Goal: Task Accomplishment & Management: Manage account settings

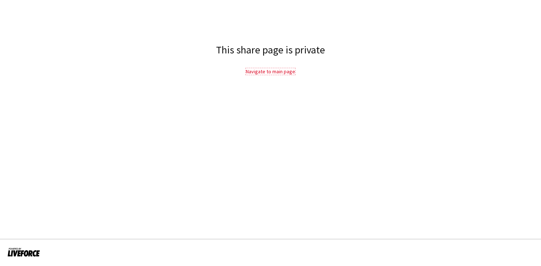
click at [273, 72] on link "Navigate to main page" at bounding box center [270, 71] width 49 height 7
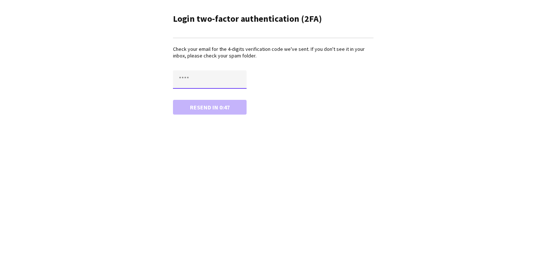
click at [217, 75] on input "text" at bounding box center [210, 79] width 74 height 18
type input "****"
click at [216, 106] on button "Confirm" at bounding box center [210, 107] width 74 height 15
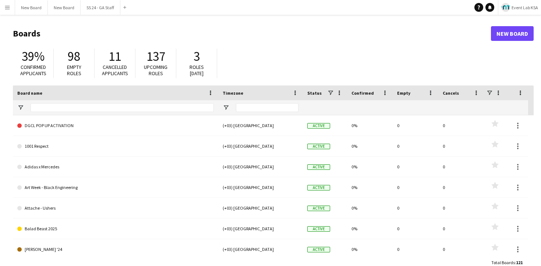
click at [521, 9] on span "Event Lab KSA" at bounding box center [525, 8] width 27 height 6
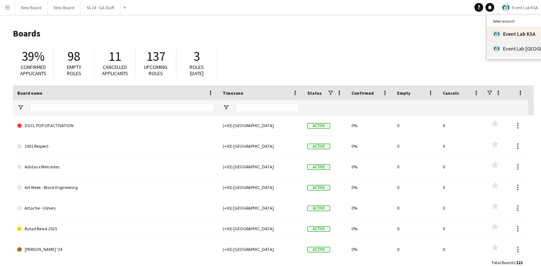
click at [510, 48] on span "Event Lab [GEOGRAPHIC_DATA]" at bounding box center [532, 48] width 59 height 7
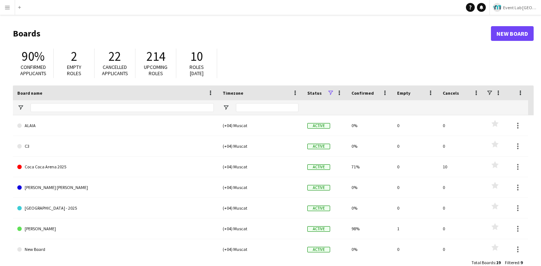
click at [12, 4] on button "Menu" at bounding box center [7, 7] width 15 height 15
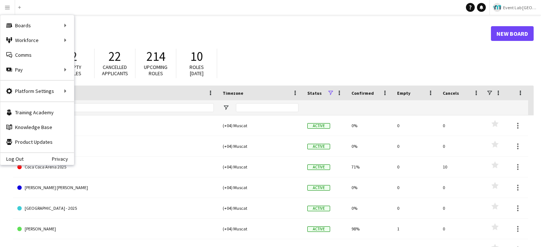
click at [8, 7] on app-icon "Menu" at bounding box center [7, 7] width 6 height 6
click at [87, 40] on link "My Workforce" at bounding box center [111, 40] width 74 height 15
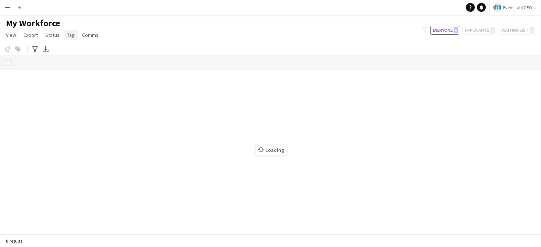
click at [69, 35] on span "Tag" at bounding box center [71, 35] width 8 height 7
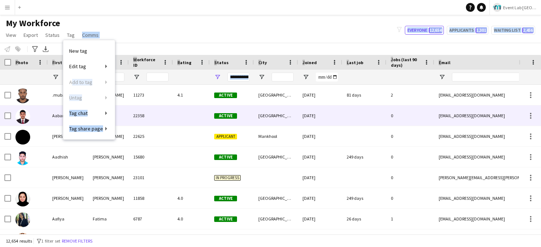
drag, startPoint x: 118, startPoint y: 62, endPoint x: 116, endPoint y: 107, distance: 44.9
click at [121, 107] on main "My Workforce View Views Default view New view Update view Delete view Edit name…" at bounding box center [270, 126] width 541 height 222
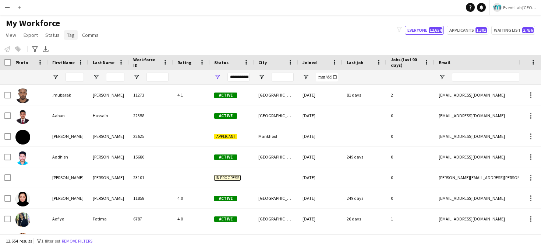
click at [69, 34] on span "Tag" at bounding box center [71, 35] width 8 height 7
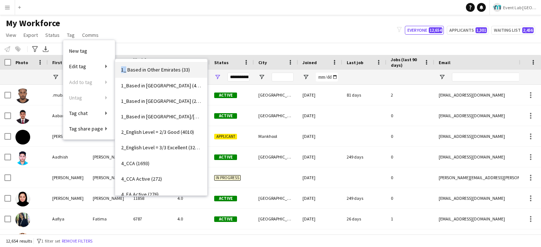
scroll to position [3, 0]
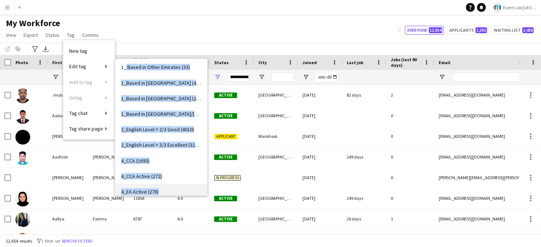
copy div "Based in Other Emirates (33) 1_Based in [GEOGRAPHIC_DATA] (4126) 1_Based in [GE…"
drag, startPoint x: 126, startPoint y: 60, endPoint x: 174, endPoint y: 191, distance: 139.4
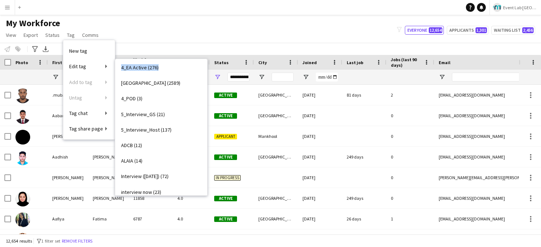
scroll to position [130, 0]
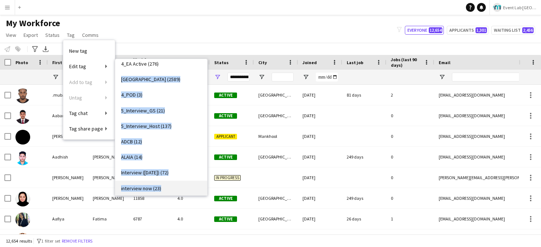
drag, startPoint x: 117, startPoint y: 74, endPoint x: 181, endPoint y: 187, distance: 130.6
click at [181, 187] on div "1_ Based in Other Emirates (33) 1_Based in [GEOGRAPHIC_DATA] (4126) 1_Based in …" at bounding box center [161, 149] width 92 height 435
copy div "4_Etihad Arena (2589) 4_POD (3) 5_Interview_GS (21) 5_Interview_Host (137) ADCB…"
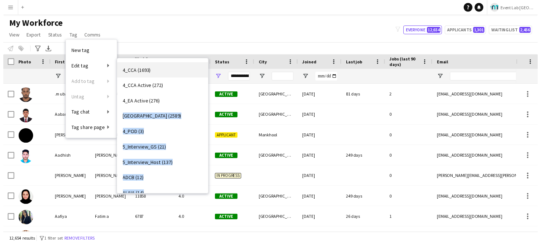
scroll to position [0, 0]
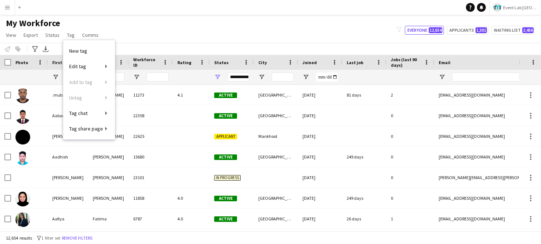
click at [129, 31] on div "My Workforce View Views Default view New view Update view Delete view Edit name…" at bounding box center [270, 30] width 541 height 25
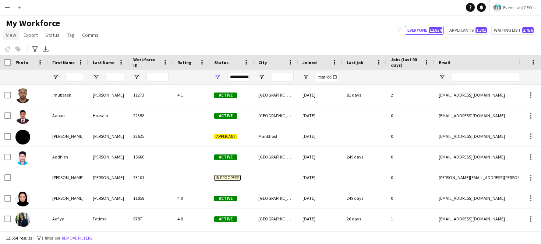
click at [8, 36] on span "View" at bounding box center [11, 35] width 10 height 7
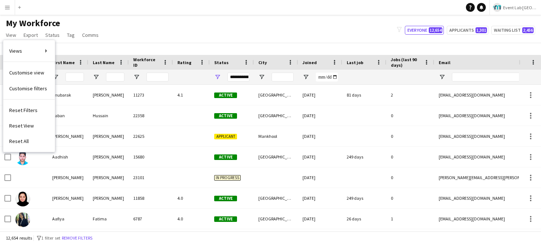
click at [7, 7] on app-icon "Menu" at bounding box center [7, 7] width 6 height 6
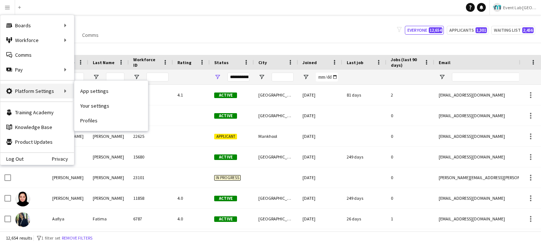
click at [37, 90] on div "Platform Settings Platform Settings" at bounding box center [37, 91] width 74 height 15
click at [66, 91] on div "Platform Settings Platform Settings" at bounding box center [37, 91] width 74 height 15
click at [65, 90] on div "Platform Settings Platform Settings" at bounding box center [37, 91] width 74 height 15
click at [93, 88] on link "App settings" at bounding box center [111, 91] width 74 height 15
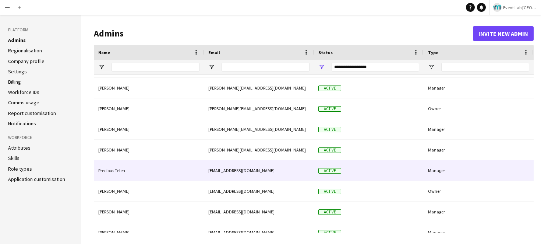
scroll to position [28, 0]
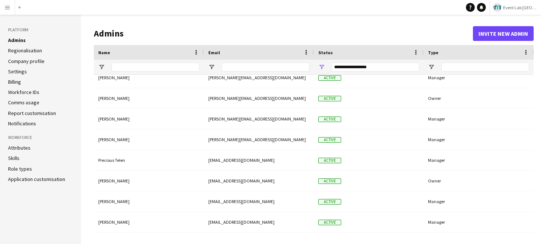
click at [24, 168] on link "Role types" at bounding box center [20, 168] width 24 height 7
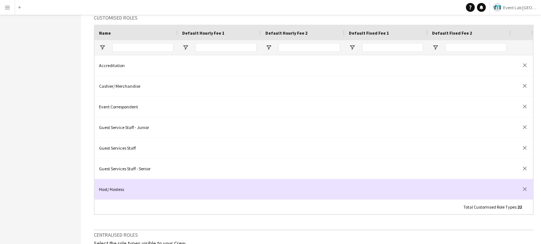
scroll to position [176, 0]
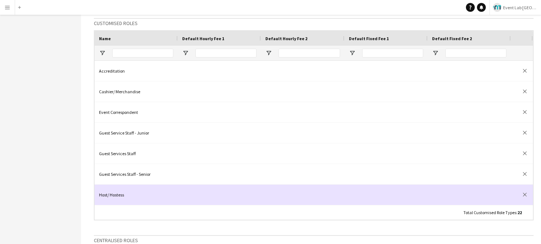
click at [120, 195] on div "Host/ Hostess" at bounding box center [136, 194] width 83 height 20
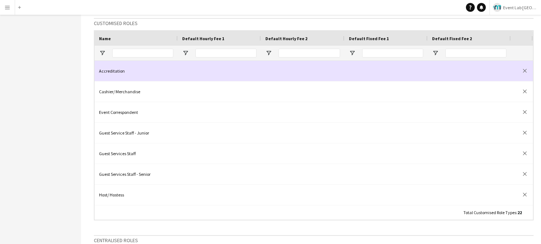
click at [134, 71] on div "Accreditation" at bounding box center [136, 71] width 83 height 20
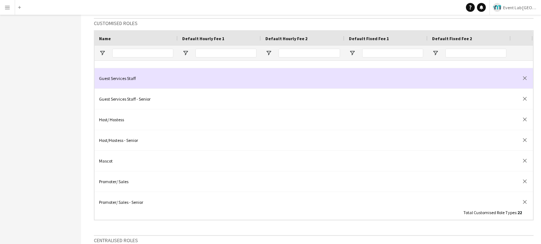
scroll to position [0, 0]
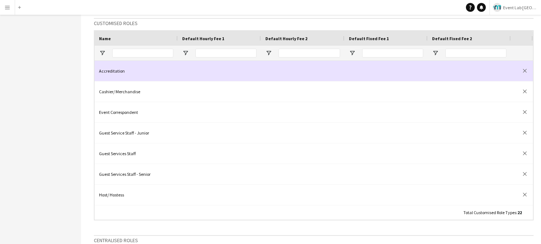
drag, startPoint x: 96, startPoint y: 63, endPoint x: 158, endPoint y: 80, distance: 64.2
click at [158, 80] on div "Accreditation" at bounding box center [136, 71] width 83 height 20
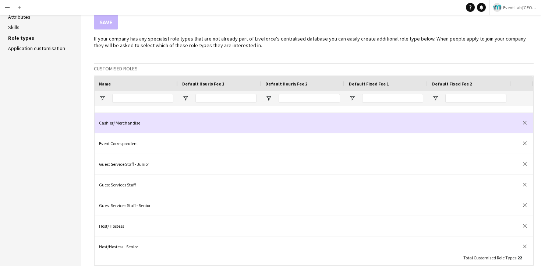
scroll to position [14, 0]
click at [222, 121] on div at bounding box center [219, 123] width 83 height 20
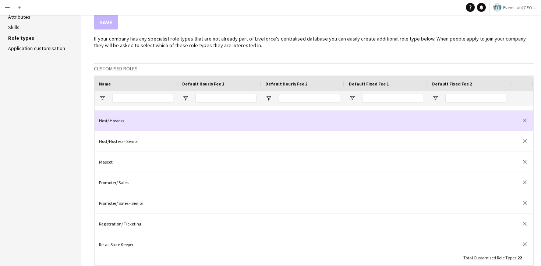
scroll to position [145, 0]
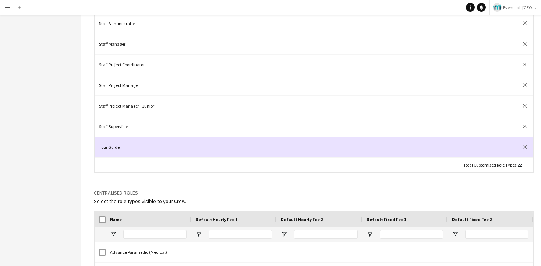
click at [160, 141] on div "Tour Guide" at bounding box center [136, 147] width 83 height 20
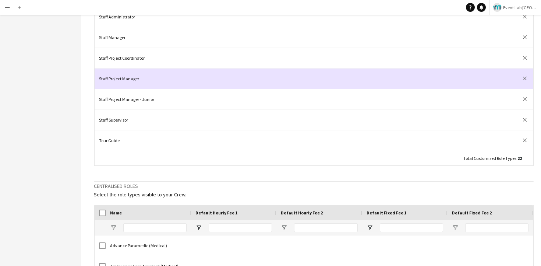
drag, startPoint x: 140, startPoint y: 143, endPoint x: 100, endPoint y: 69, distance: 84.5
